Goal: Find specific page/section

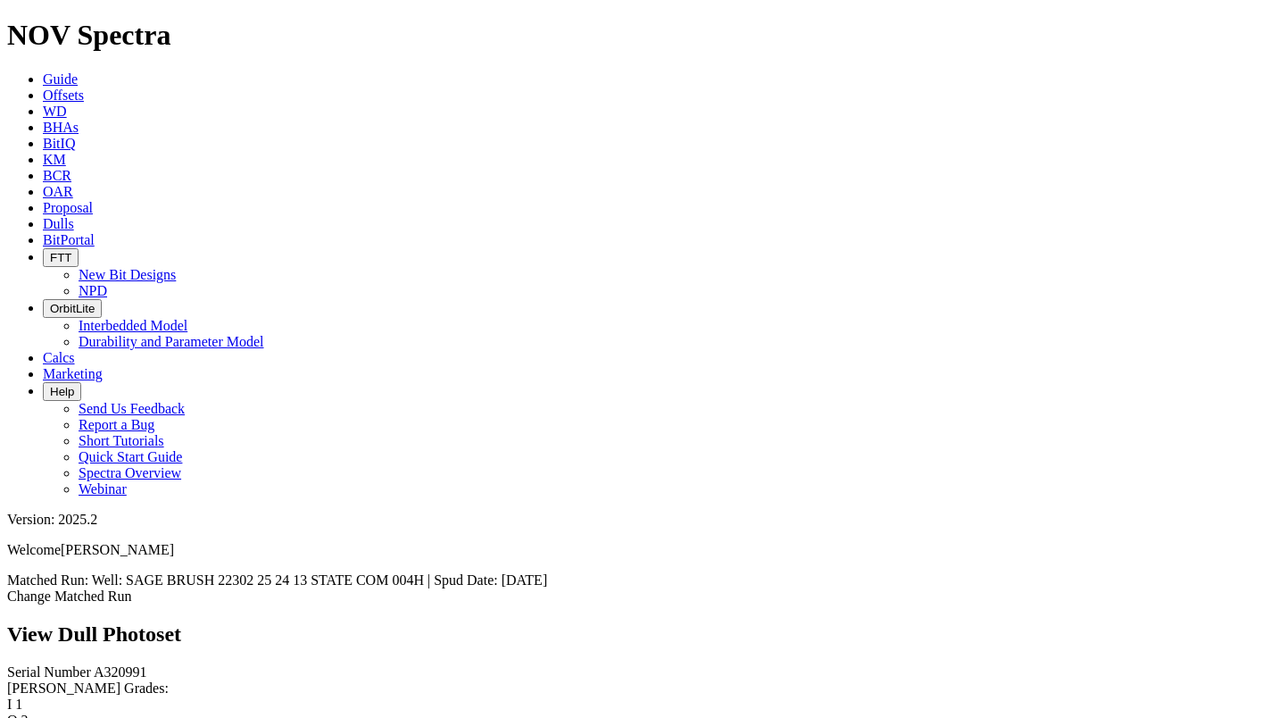
scroll to position [1675, 0]
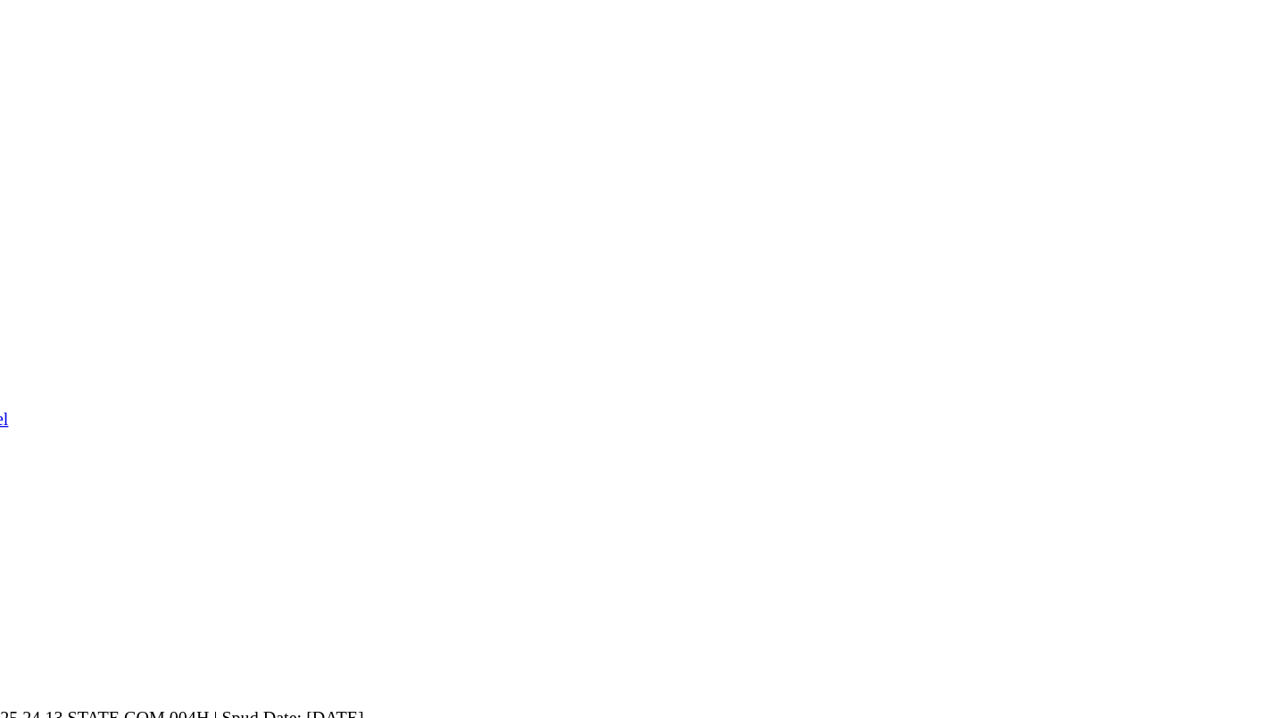
scroll to position [0, 0]
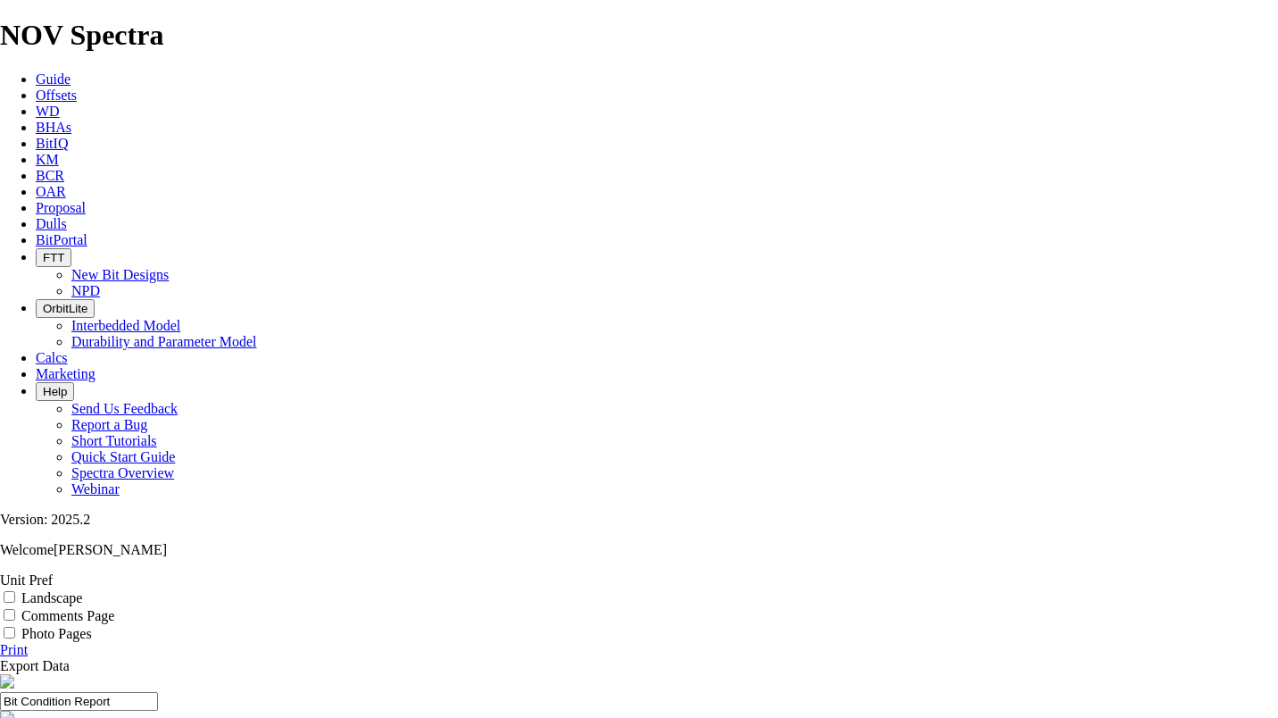
click at [114, 608] on label "Comments Page" at bounding box center [67, 615] width 93 height 15
click at [15, 609] on input "Comments Page" at bounding box center [10, 615] width 12 height 12
checkbox input "true"
click at [82, 590] on label "Landscape" at bounding box center [51, 597] width 61 height 15
click at [15, 591] on input "Landscape" at bounding box center [10, 597] width 12 height 12
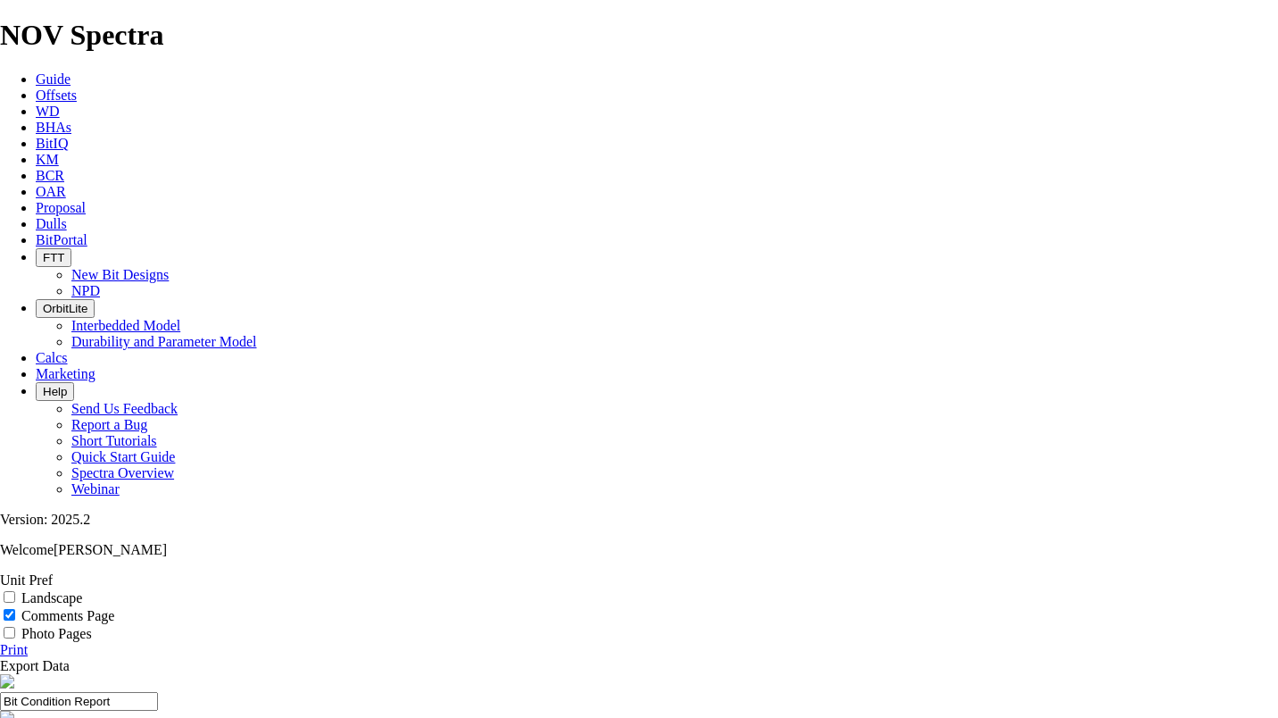
checkbox input "true"
